Goal: Task Accomplishment & Management: Complete application form

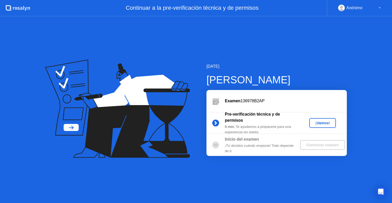
click at [320, 122] on div "¡Vamos!" at bounding box center [323, 123] width 22 height 4
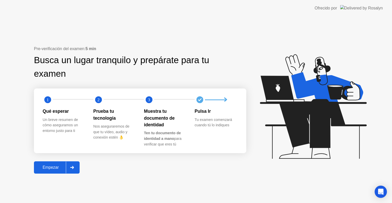
click at [57, 169] on div "Empezar" at bounding box center [50, 167] width 30 height 5
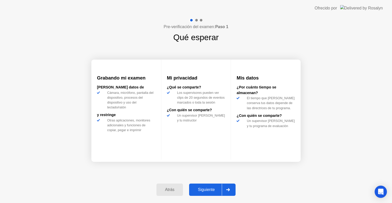
drag, startPoint x: 203, startPoint y: 181, endPoint x: 207, endPoint y: 187, distance: 6.7
click at [207, 187] on div "Atrás Siguiente" at bounding box center [196, 189] width 86 height 23
click at [207, 187] on div "Siguiente" at bounding box center [206, 189] width 31 height 5
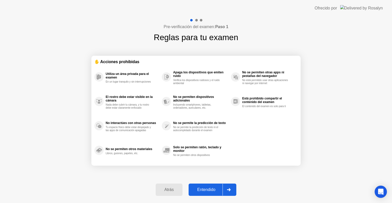
click at [200, 185] on button "Entendido" at bounding box center [213, 189] width 48 height 12
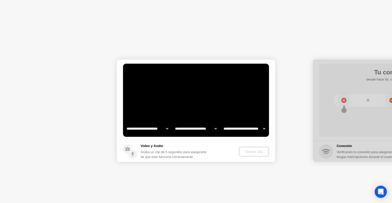
select select "**********"
select select "*******"
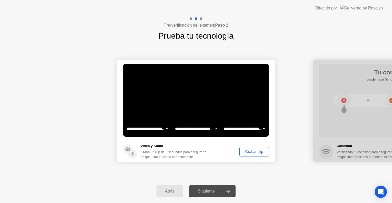
click at [244, 152] on div "Grabar clip" at bounding box center [254, 151] width 26 height 4
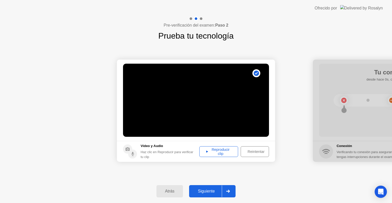
click at [244, 152] on div "Reintentar" at bounding box center [256, 151] width 27 height 4
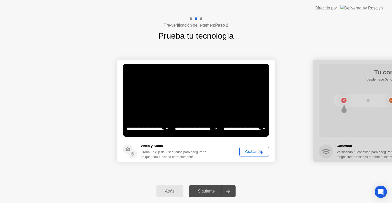
click at [251, 150] on div "Grabar clip" at bounding box center [254, 151] width 26 height 4
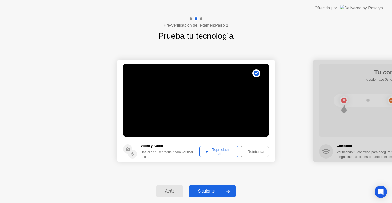
click at [213, 154] on div "Reproducir clip" at bounding box center [218, 151] width 35 height 8
click at [207, 190] on div "Siguiente" at bounding box center [206, 191] width 31 height 5
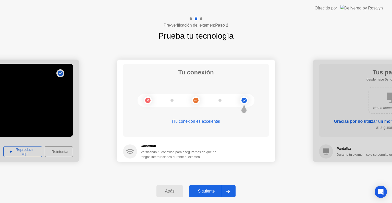
click at [207, 190] on div "Siguiente" at bounding box center [206, 191] width 31 height 5
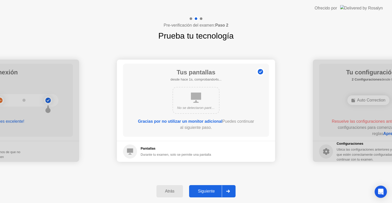
click at [207, 190] on div "Siguiente" at bounding box center [206, 191] width 31 height 5
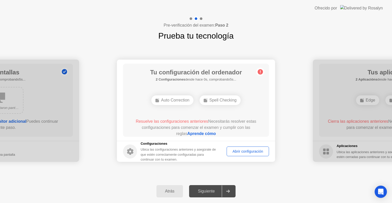
click at [241, 151] on div "Abrir configuración" at bounding box center [248, 151] width 39 height 4
click at [186, 99] on div "Spell Checking" at bounding box center [196, 100] width 41 height 10
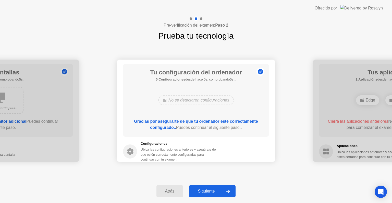
click at [212, 190] on div "Siguiente" at bounding box center [206, 191] width 31 height 5
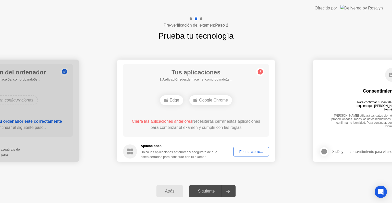
click at [299, 177] on div "**********" at bounding box center [196, 110] width 392 height 137
click at [254, 153] on div "Forzar cierre..." at bounding box center [251, 151] width 32 height 4
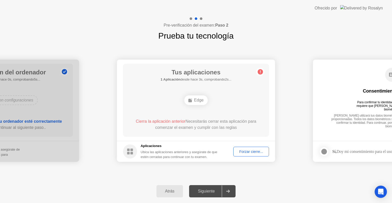
click at [242, 152] on div "Forzar cierre..." at bounding box center [251, 151] width 32 height 4
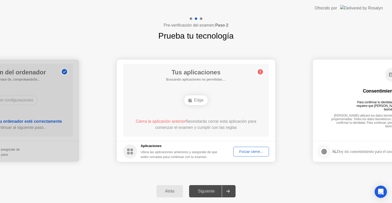
click at [198, 99] on div "Edge" at bounding box center [195, 100] width 23 height 10
click at [190, 104] on div "Edge" at bounding box center [195, 100] width 23 height 10
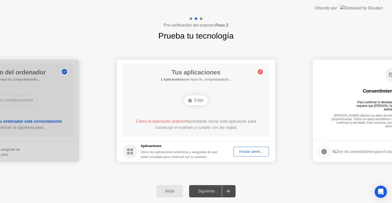
click at [215, 189] on div "Siguiente" at bounding box center [206, 191] width 31 height 5
drag, startPoint x: 215, startPoint y: 188, endPoint x: 252, endPoint y: 150, distance: 53.1
click at [252, 150] on div "**********" at bounding box center [196, 109] width 392 height 186
click at [242, 150] on div "Forzar cierre..." at bounding box center [251, 151] width 32 height 4
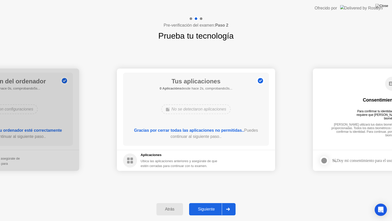
click at [201, 203] on div "Siguiente" at bounding box center [206, 209] width 31 height 5
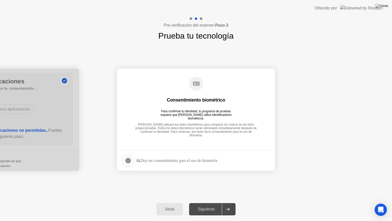
click at [130, 161] on div at bounding box center [128, 160] width 6 height 6
click at [212, 203] on button "Siguiente" at bounding box center [212, 209] width 46 height 12
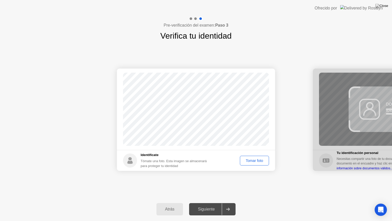
click at [250, 161] on div "Tomar foto" at bounding box center [255, 160] width 26 height 4
click at [215, 203] on div "Siguiente" at bounding box center [206, 209] width 31 height 5
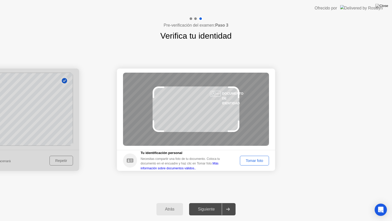
click at [257, 163] on button "Tomar foto" at bounding box center [254, 161] width 29 height 10
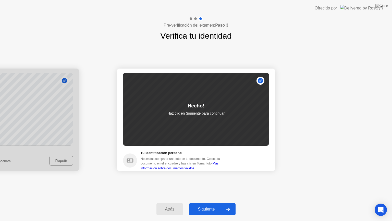
click at [212, 203] on button "Siguiente" at bounding box center [212, 209] width 46 height 12
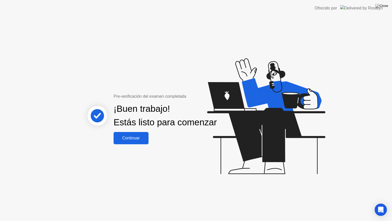
click at [130, 139] on div "Continuar" at bounding box center [131, 138] width 32 height 5
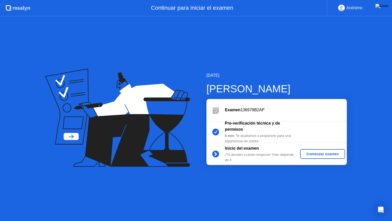
click at [316, 155] on div "Comenzar examen" at bounding box center [322, 154] width 41 height 4
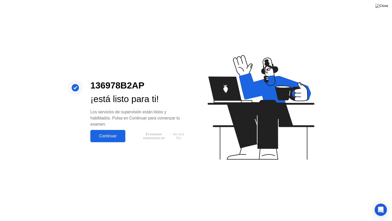
click at [111, 136] on div "Continuar" at bounding box center [108, 136] width 32 height 5
